Goal: Task Accomplishment & Management: Manage account settings

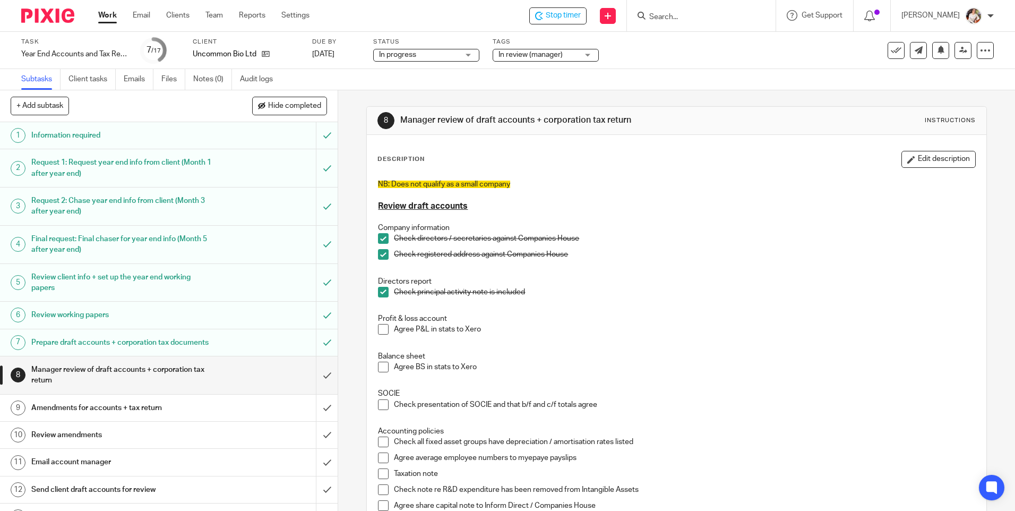
drag, startPoint x: 761, startPoint y: 260, endPoint x: 625, endPoint y: 110, distance: 202.1
click at [761, 260] on div "Check registered address against Companies House" at bounding box center [684, 257] width 581 height 16
click at [543, 9] on div "Stop timer" at bounding box center [557, 15] width 57 height 17
click at [107, 11] on link "Work" at bounding box center [107, 15] width 19 height 11
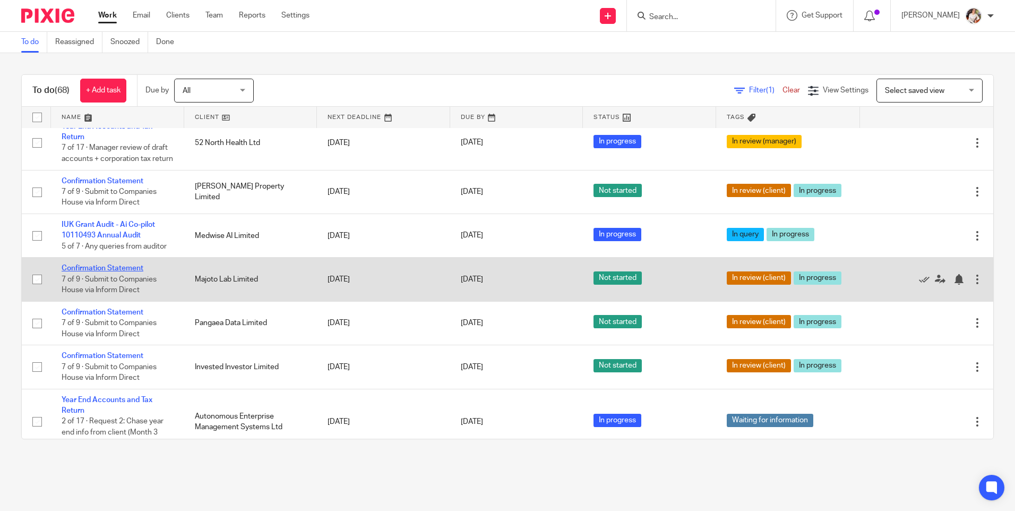
scroll to position [849, 0]
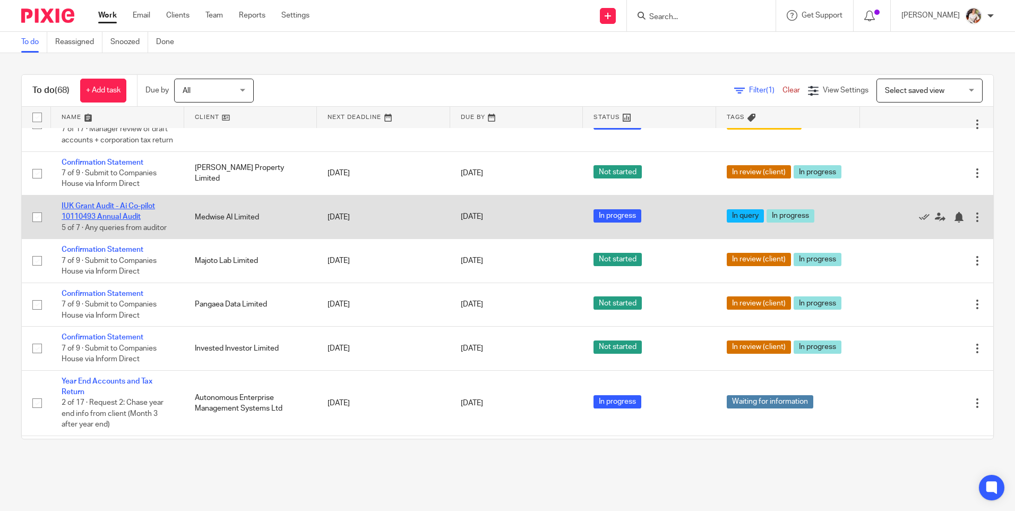
click at [105, 220] on link "IUK Grant Audit - Ai Co-pilot 10110493 Annual Audit" at bounding box center [108, 211] width 93 height 18
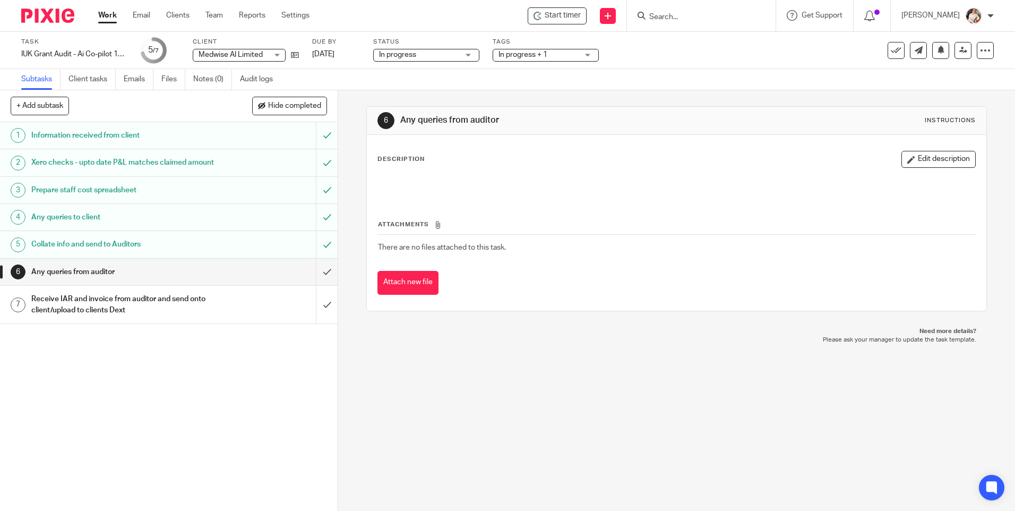
click at [540, 18] on icon at bounding box center [537, 16] width 8 height 8
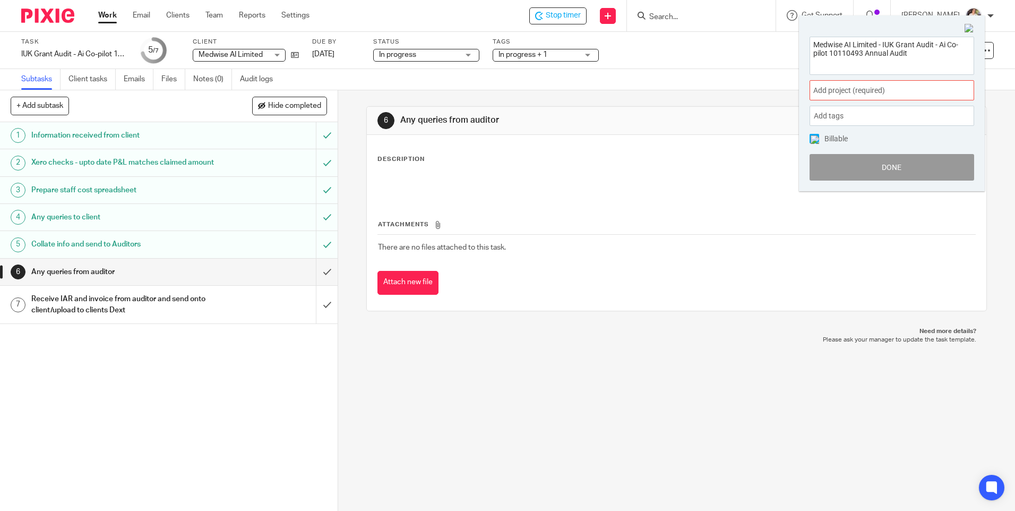
click at [847, 89] on span "Add project (required) :" at bounding box center [880, 90] width 134 height 11
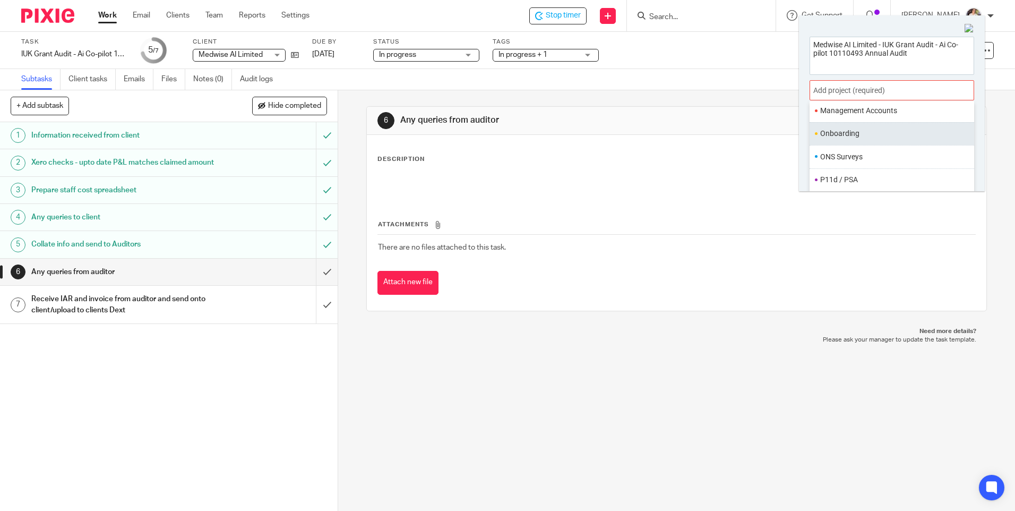
scroll to position [318, 0]
click at [849, 110] on ul "IUK" at bounding box center [891, 103] width 165 height 23
click at [839, 109] on li "IUK" at bounding box center [889, 103] width 139 height 11
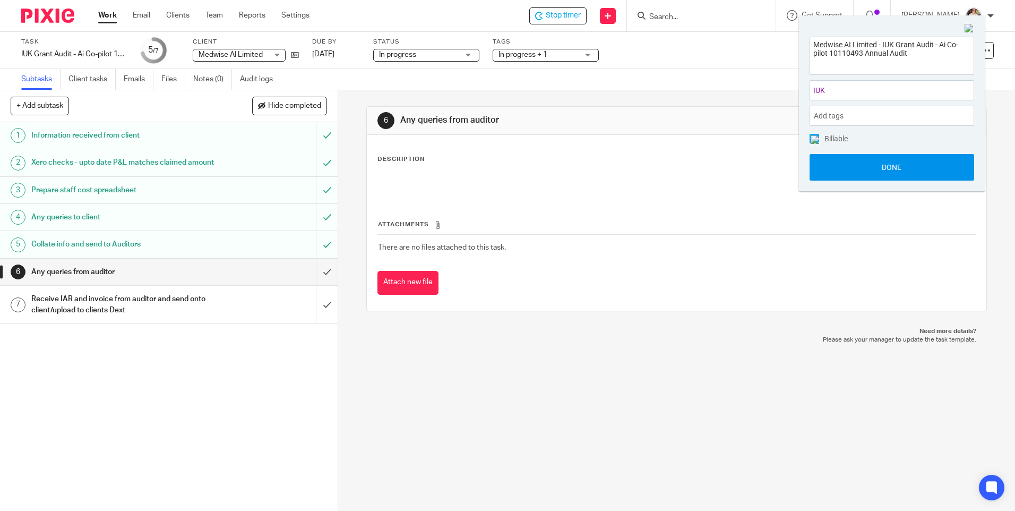
click at [841, 161] on button "Done" at bounding box center [891, 167] width 165 height 27
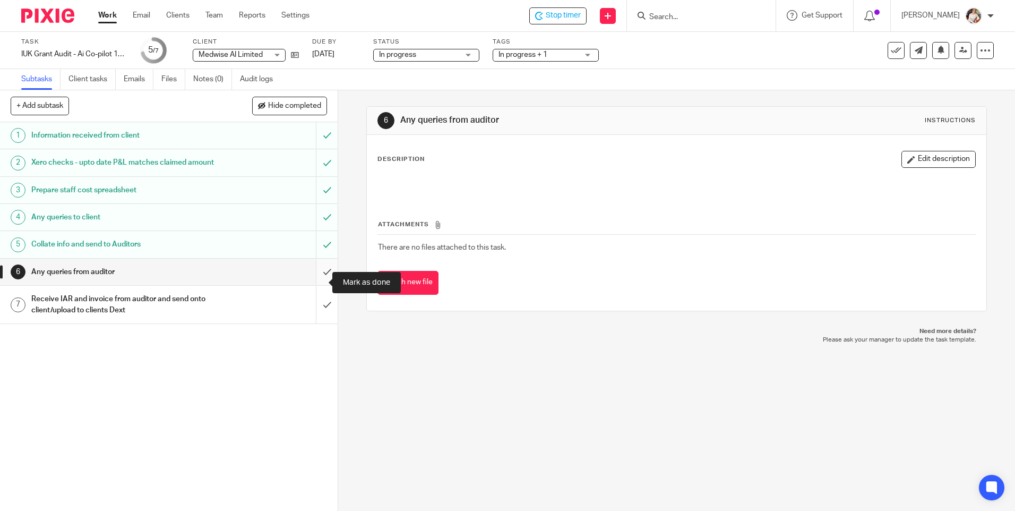
click at [315, 280] on input "submit" at bounding box center [169, 271] width 338 height 27
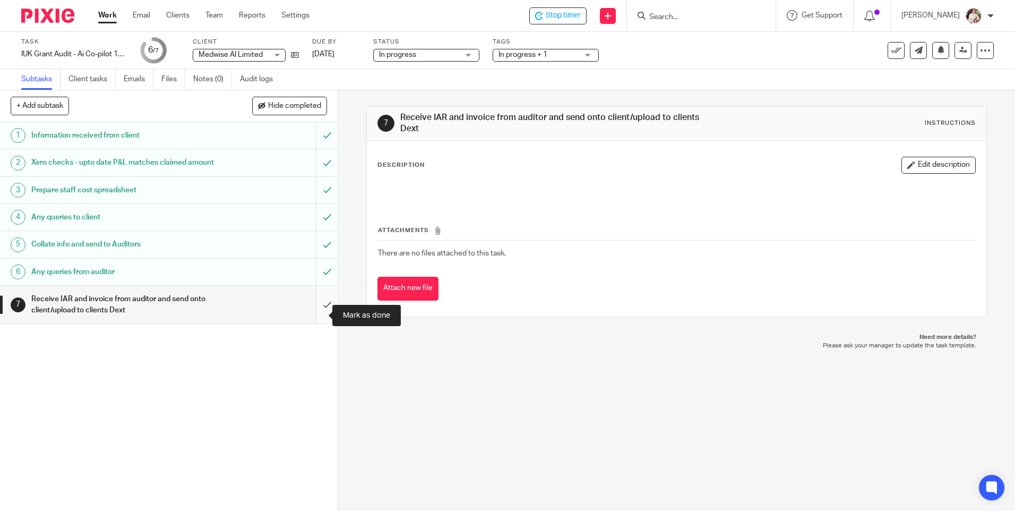
click at [318, 317] on input "submit" at bounding box center [169, 305] width 338 height 38
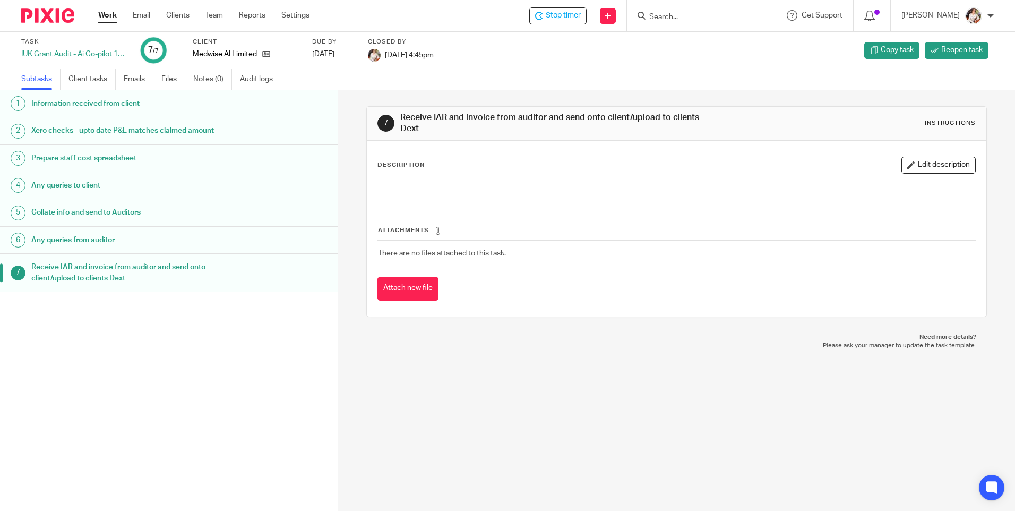
drag, startPoint x: 417, startPoint y: 400, endPoint x: 426, endPoint y: 374, distance: 27.9
click at [418, 399] on div "7 Receive IAR and invoice from auditor and send onto client/upload to clients D…" at bounding box center [676, 300] width 677 height 420
click at [570, 18] on span "Stop timer" at bounding box center [563, 15] width 35 height 11
click at [113, 14] on link "Work" at bounding box center [107, 15] width 19 height 11
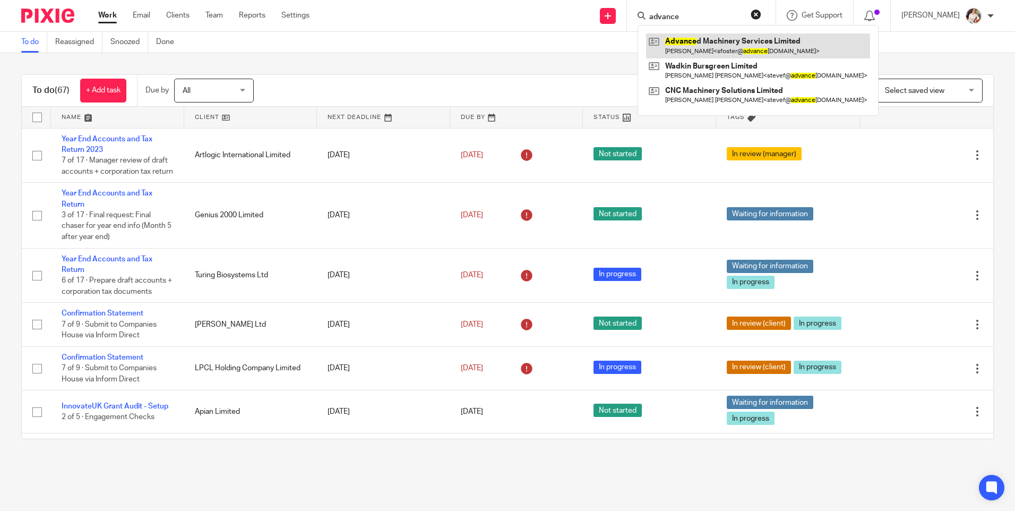
type input "advance"
click at [700, 50] on link at bounding box center [758, 45] width 224 height 24
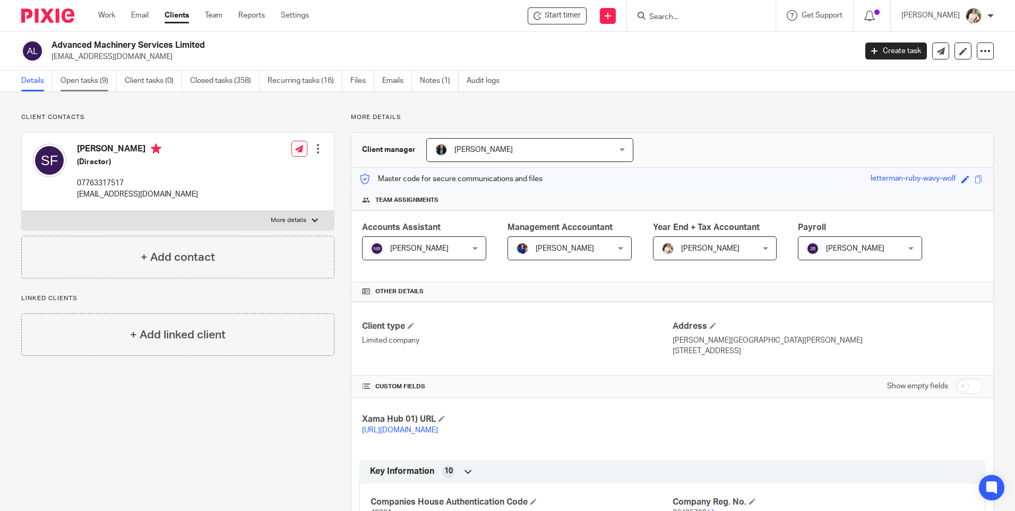
click at [83, 80] on link "Open tasks (9)" at bounding box center [89, 81] width 56 height 21
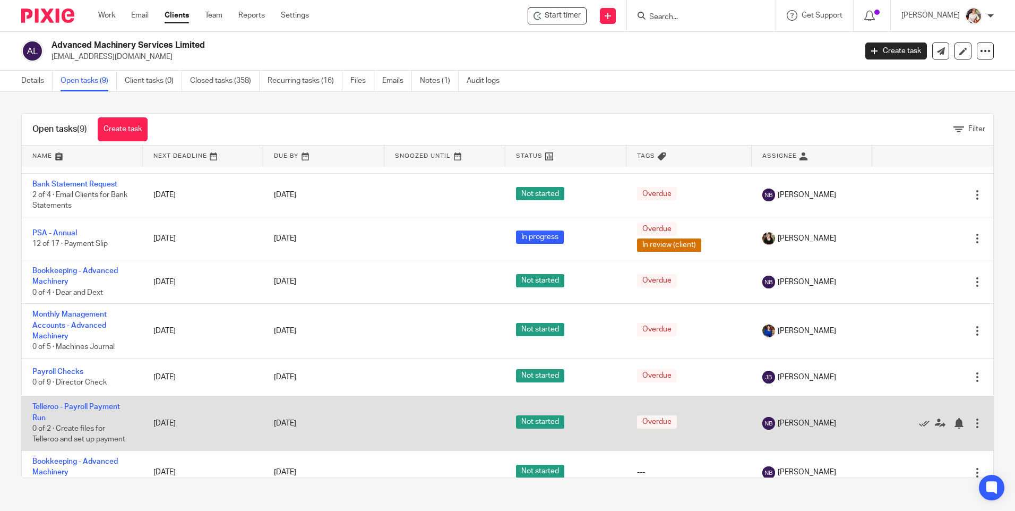
scroll to position [130, 0]
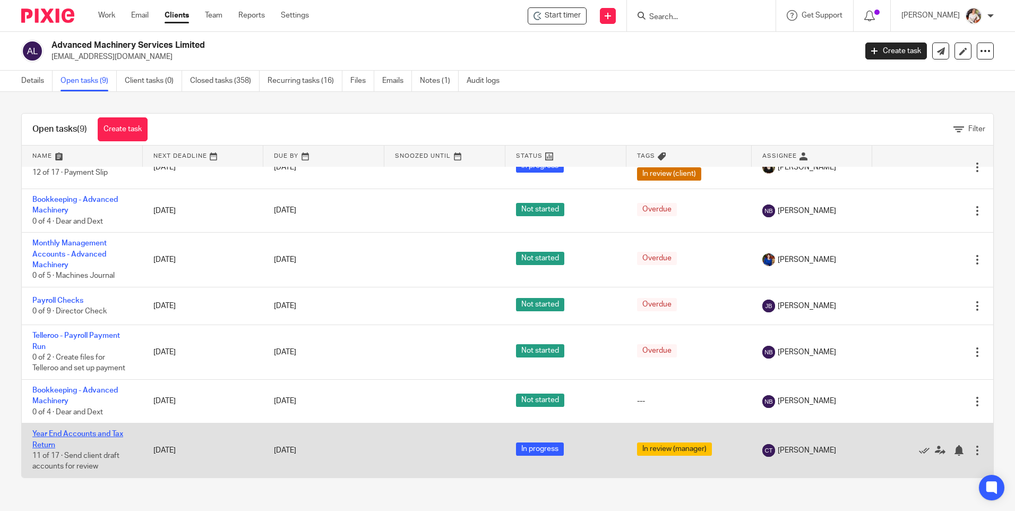
click at [56, 436] on link "Year End Accounts and Tax Return" at bounding box center [77, 439] width 91 height 18
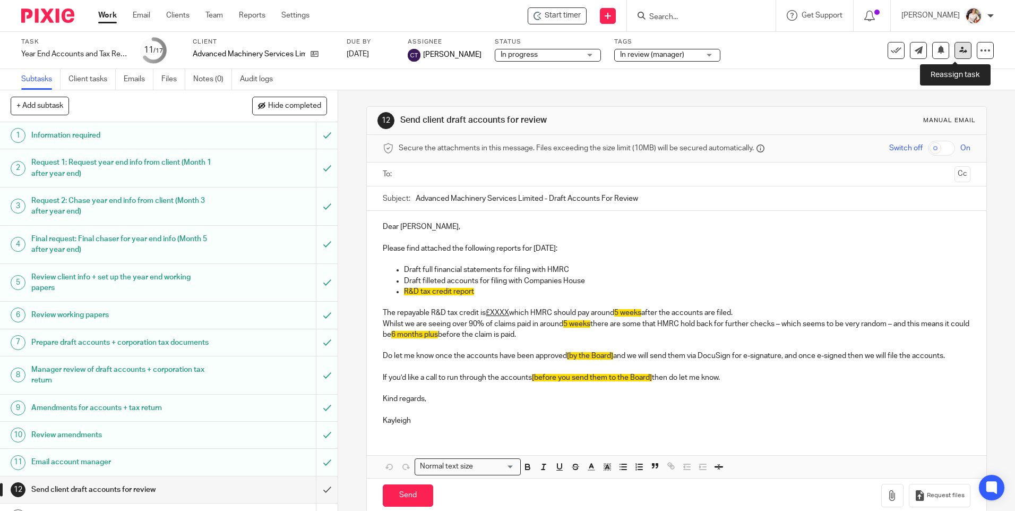
click at [954, 57] on link at bounding box center [962, 50] width 17 height 17
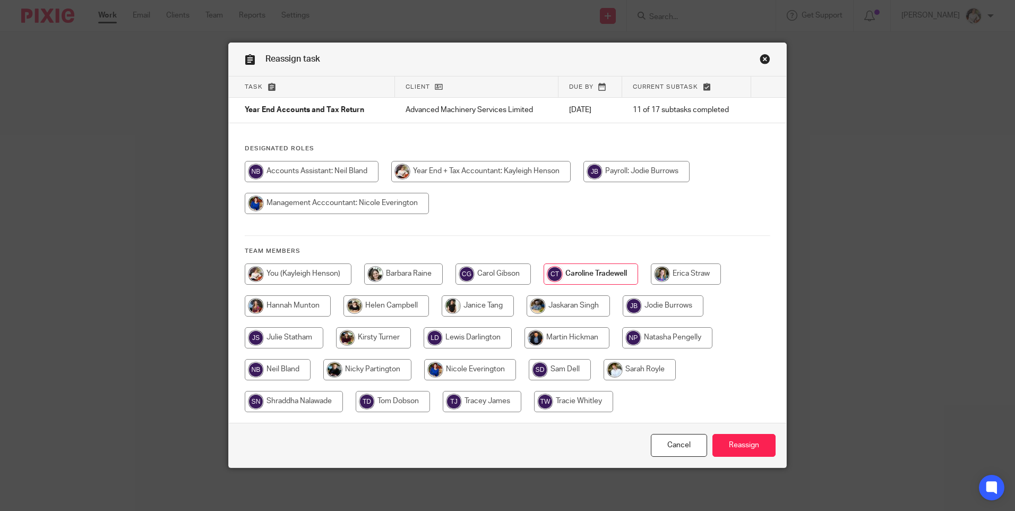
click at [309, 276] on input "radio" at bounding box center [298, 273] width 107 height 21
radio input "true"
click at [761, 446] on input "Reassign" at bounding box center [743, 445] width 63 height 23
